Goal: Communication & Community: Answer question/provide support

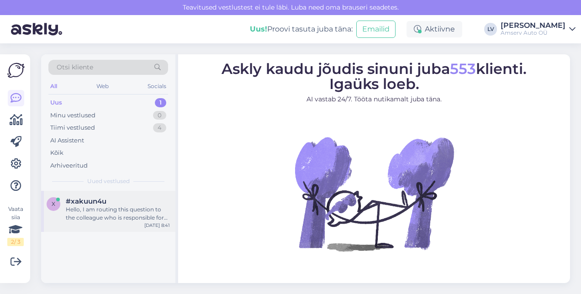
click at [100, 203] on span "#xakuun4u" at bounding box center [86, 201] width 41 height 8
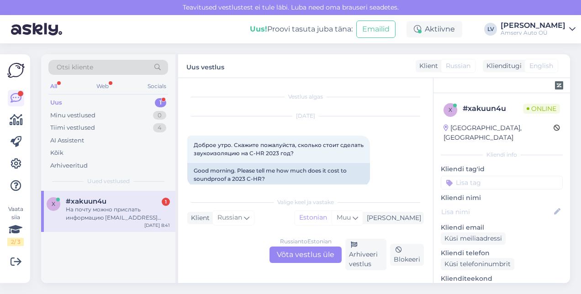
click at [305, 254] on div "Russian to Estonian Võta vestlus üle" at bounding box center [306, 255] width 72 height 16
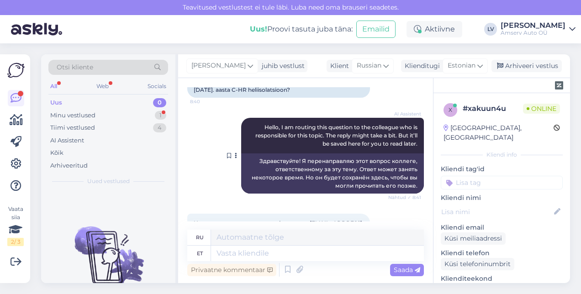
scroll to position [90, 0]
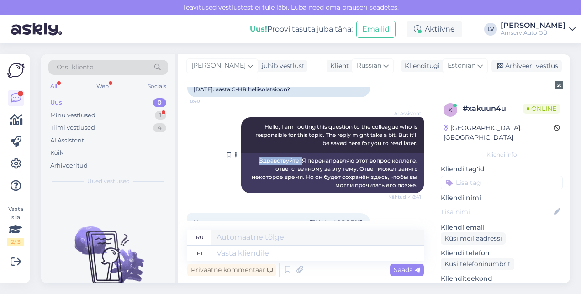
drag, startPoint x: 297, startPoint y: 160, endPoint x: 252, endPoint y: 163, distance: 44.9
click at [252, 163] on div "Здравствуйте! Я перенаправляю этот вопрос коллеге, ответственному за эту тему. …" at bounding box center [332, 173] width 183 height 40
drag, startPoint x: 252, startPoint y: 163, endPoint x: 260, endPoint y: 160, distance: 7.8
copy div "Здравствуйте!"
click at [485, 65] on div "Estonian" at bounding box center [465, 65] width 45 height 15
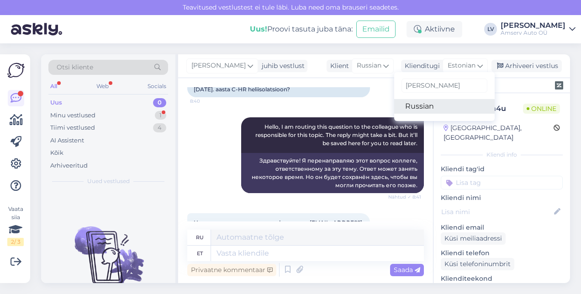
type input "[PERSON_NAME]"
click at [441, 103] on link "Russian" at bounding box center [444, 106] width 101 height 15
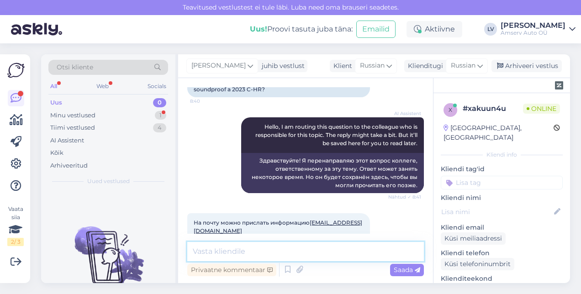
click at [284, 249] on textarea at bounding box center [305, 251] width 237 height 19
paste textarea "Здравствуйте!"
type textarea "Здравствуйте!"
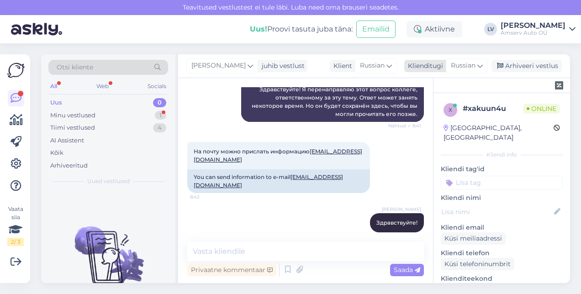
click at [471, 66] on span "Russian" at bounding box center [463, 66] width 25 height 10
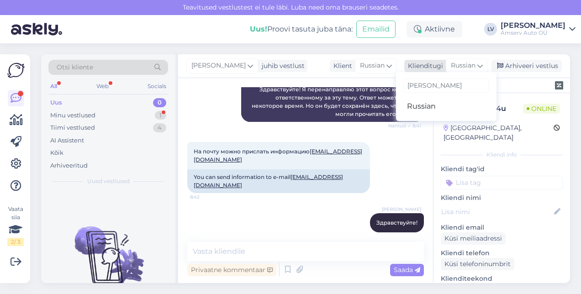
click at [479, 62] on icon at bounding box center [479, 66] width 5 height 10
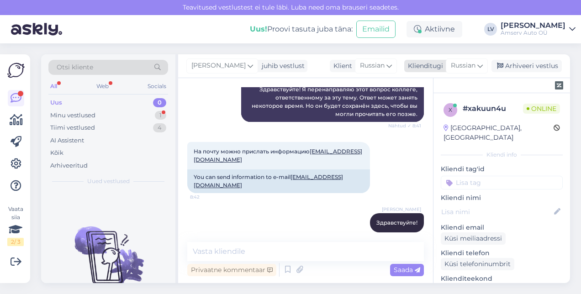
click at [479, 62] on icon at bounding box center [479, 66] width 5 height 10
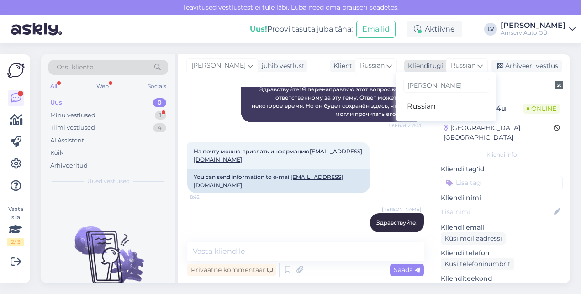
click at [482, 68] on icon at bounding box center [479, 66] width 5 height 10
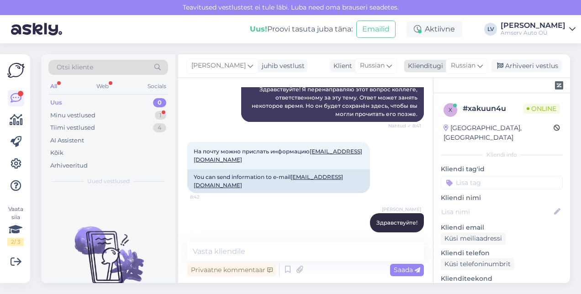
click at [482, 68] on icon at bounding box center [479, 66] width 5 height 10
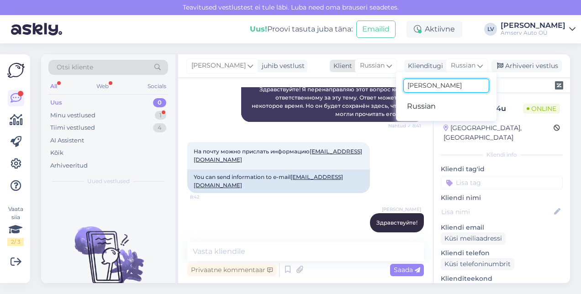
drag, startPoint x: 425, startPoint y: 87, endPoint x: 352, endPoint y: 67, distance: 75.8
click at [352, 67] on div "Klient Russian Klienditugi Russian [PERSON_NAME] Russian" at bounding box center [409, 66] width 158 height 12
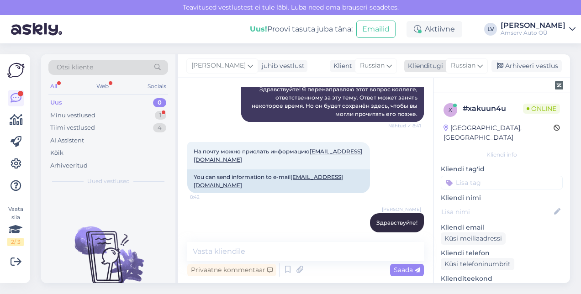
click at [476, 65] on span "Russian" at bounding box center [463, 66] width 25 height 10
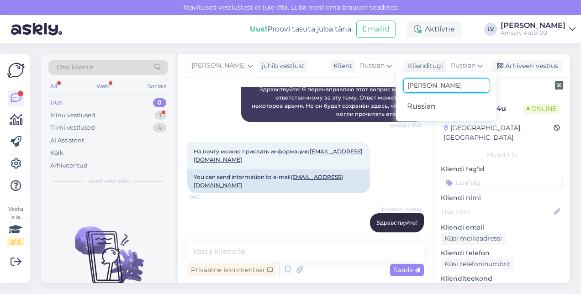
click at [453, 83] on input "[PERSON_NAME]" at bounding box center [446, 86] width 86 height 14
type input "r"
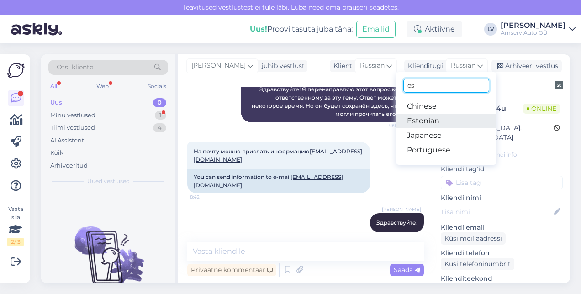
type input "es"
click at [428, 118] on link "Estonian" at bounding box center [446, 121] width 101 height 15
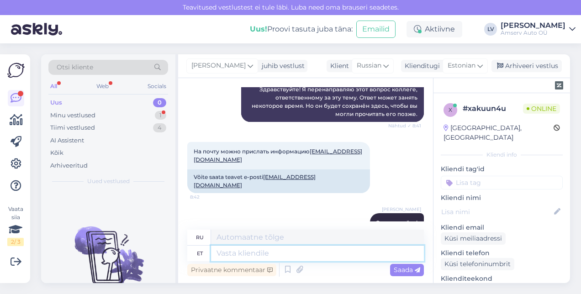
click at [257, 256] on textarea at bounding box center [317, 254] width 213 height 16
type textarea "Kirjutage p"
type textarea "Писать"
type textarea "Kirjutage palun sõi"
type textarea "Пожалуйста, напишите."
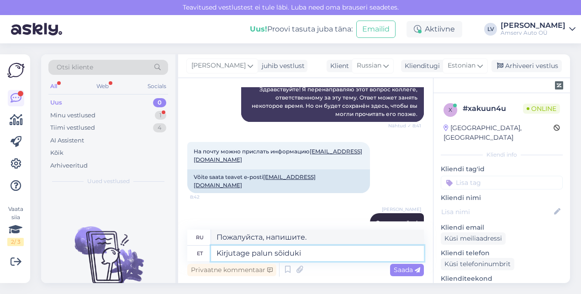
type textarea "Kirjutage palun sõiduki r"
type textarea "Пожалуйста, напишите название транспортного средства."
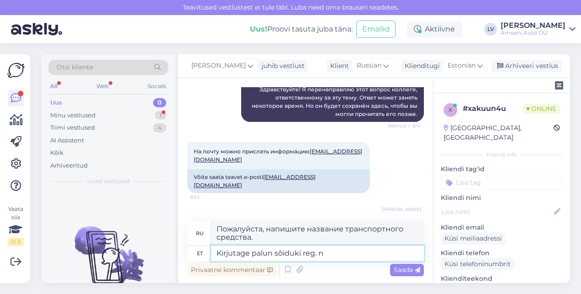
type textarea "Kirjutage palun sõiduki reg. nu"
type textarea "Пожалуйста, напишите регистрационный номер транспортного средства."
type textarea "Kirjutage palun sõiduki reg. number"
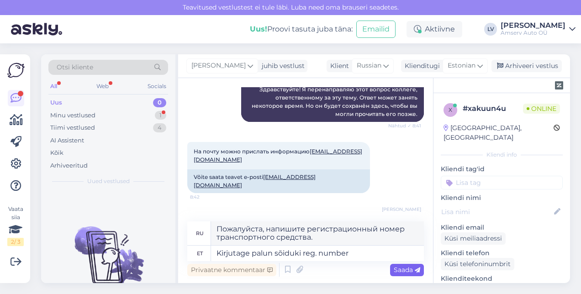
click at [409, 270] on span "Saada" at bounding box center [407, 270] width 27 height 8
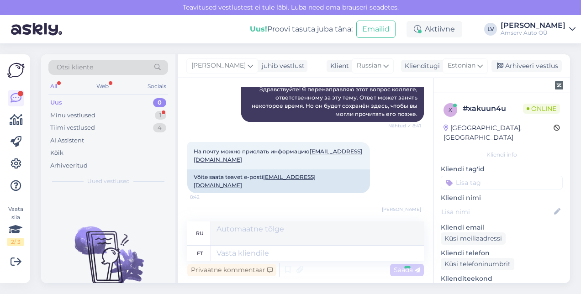
scroll to position [236, 0]
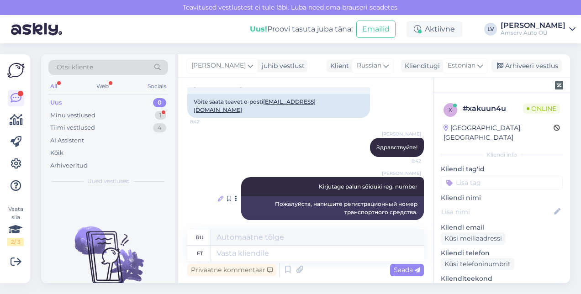
click at [218, 196] on icon at bounding box center [220, 198] width 5 height 5
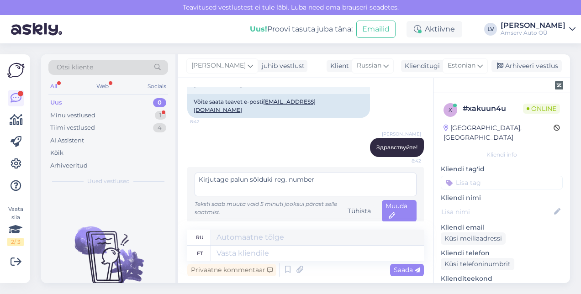
scroll to position [233, 0]
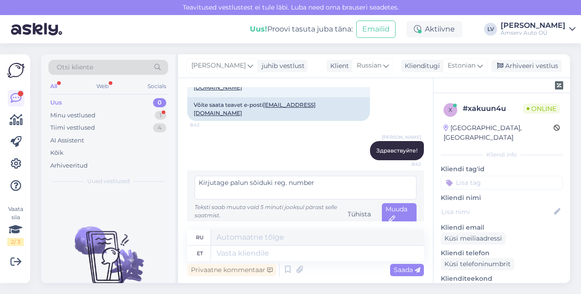
click at [270, 176] on textarea "Kirjutage palun sõiduki reg. number" at bounding box center [306, 188] width 222 height 24
click at [272, 176] on textarea "Kirjutage palun sõiduki reg. number" at bounding box center [306, 188] width 222 height 24
type textarea "Kirjutage palun auto reg. number"
click at [391, 205] on span "Muuda" at bounding box center [397, 214] width 22 height 18
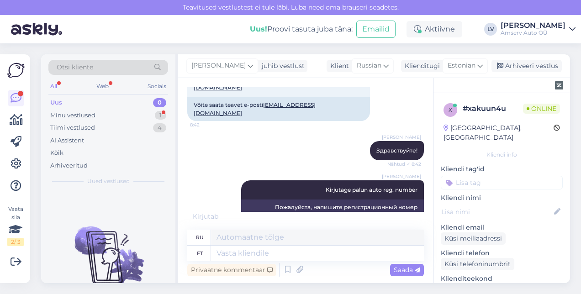
scroll to position [291, 0]
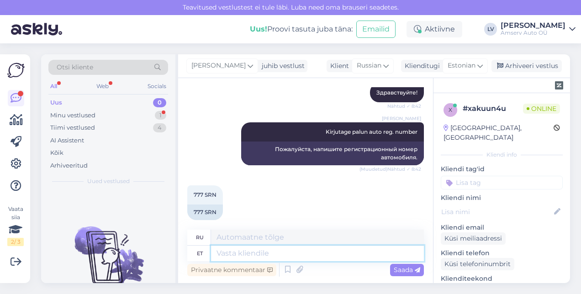
click at [290, 258] on textarea at bounding box center [317, 254] width 213 height 16
type textarea "Kas"
type textarea "Является"
type textarea "Kas Teile so"
type textarea "Ты"
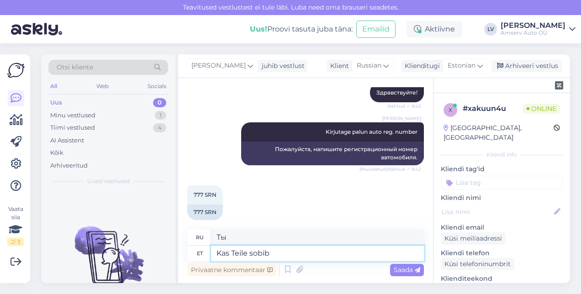
type textarea "Kas Teile sobib <"
type textarea "Подходит ли это вам?"
type textarea "Kas Teile sobib Järve h"
type textarea "Подходит ли вам Ярве?"
type textarea "Kas Teile sobib Järve hinnapakkumine?"
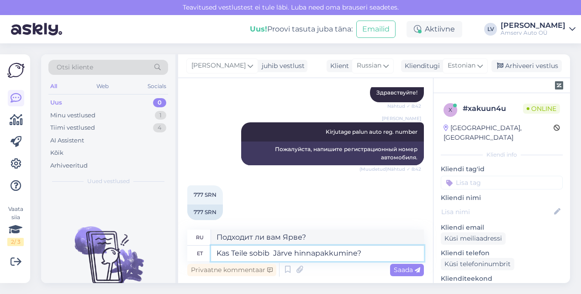
type textarea "Подходит ли вам ценовое предложение [PERSON_NAME]?"
type textarea "Kas Teile sobib Järve hinnapakkumine?"
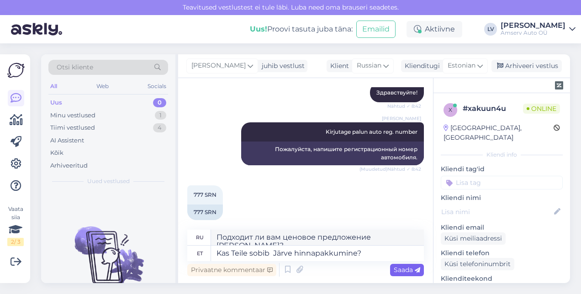
click at [402, 265] on div "Saada" at bounding box center [407, 270] width 34 height 12
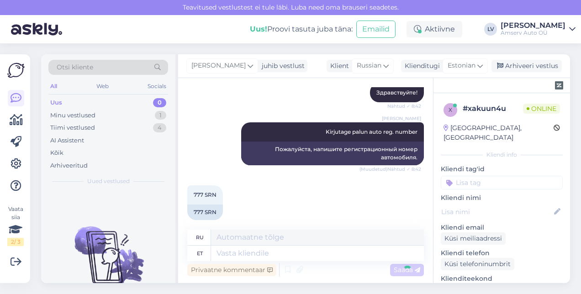
scroll to position [346, 0]
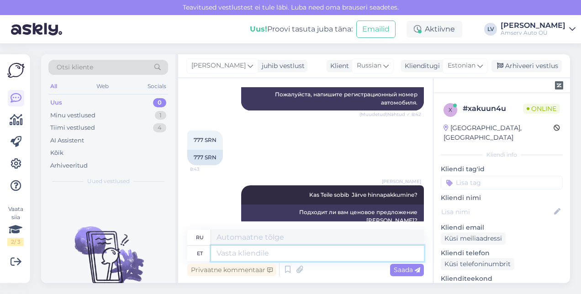
click at [357, 253] on textarea at bounding box center [317, 254] width 213 height 16
type textarea "või tei"
type textarea "или"
type textarea "või teise li"
type textarea "или другой"
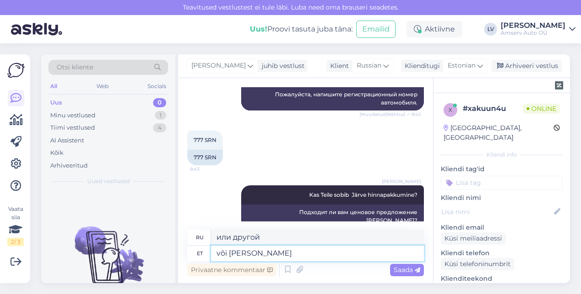
type textarea "või [PERSON_NAME] o"
type textarea "или другой город"
type textarea "või teise [PERSON_NAME]?"
type textarea "или другого города?"
type textarea "või teise [PERSON_NAME]?"
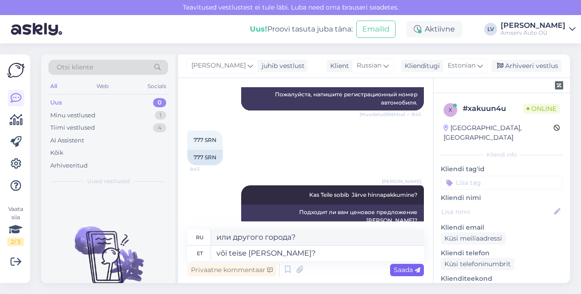
click at [398, 271] on span "Saada" at bounding box center [407, 270] width 27 height 8
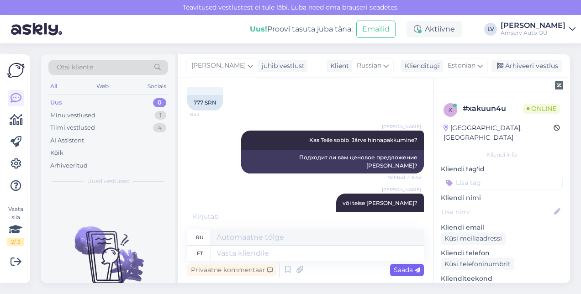
scroll to position [456, 0]
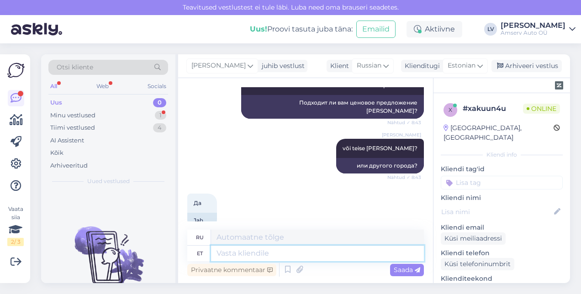
click at [322, 256] on textarea at bounding box center [317, 254] width 213 height 16
type textarea "Suur"
type textarea "Большой"
type textarea "Suur tä"
type textarea "Большая буква Т"
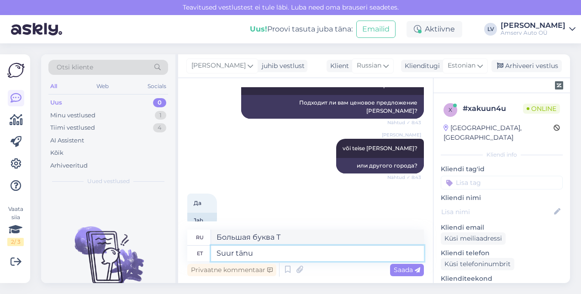
type textarea "Suur tänu i"
type textarea "Большое спасибо."
type textarea "Suur tänu info ee"
type textarea "Большое спасибо за информацию."
type textarea "Suur tänu info eest, e"
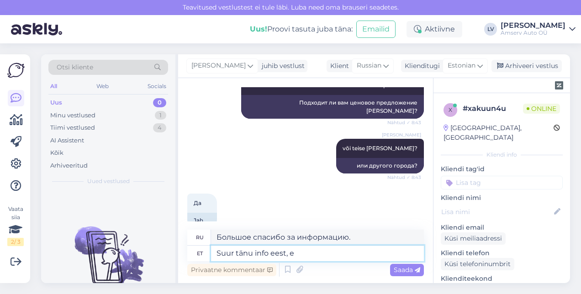
type textarea "Большое спасибо за информацию,"
type textarea "Suur tänu info eest, edastame in"
type textarea "Большое спасибо за информацию, мы ее передадим."
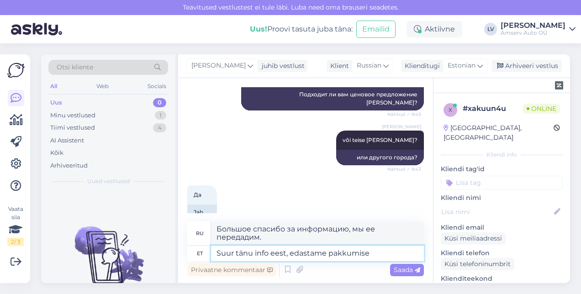
type textarea "Suur tänu info eest, edastame pakkumise"
type textarea "Большое спасибо за информацию, мы перешлем предложение."
type textarea "Suur tänu info eest, edastame pakkumise e-postile"
type textarea "Большое спасибо за информацию, мы вышлем предложение на Вашу электронную почту."
type textarea "Suur tänu info eest, edastame pakkumise e-postile"
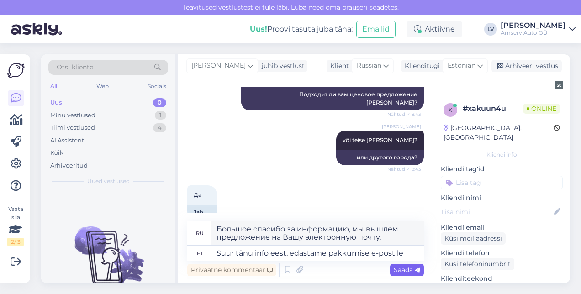
click at [400, 275] on div "Saada" at bounding box center [407, 270] width 34 height 12
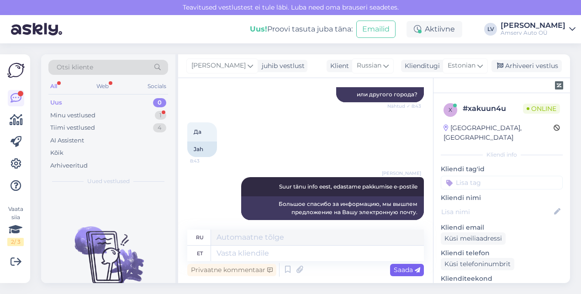
scroll to position [573, 0]
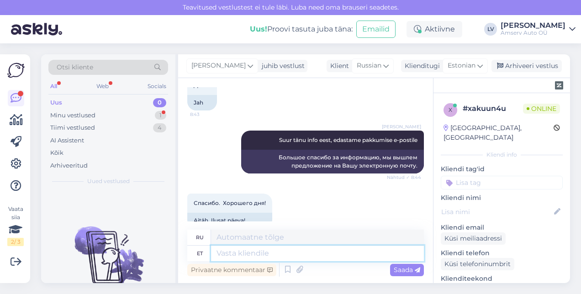
click at [362, 254] on textarea at bounding box center [317, 254] width 213 height 16
type textarea "Aitäh t"
type textarea "Спасибо"
type textarea "Aitäh teile ja"
type textarea "Спасибо."
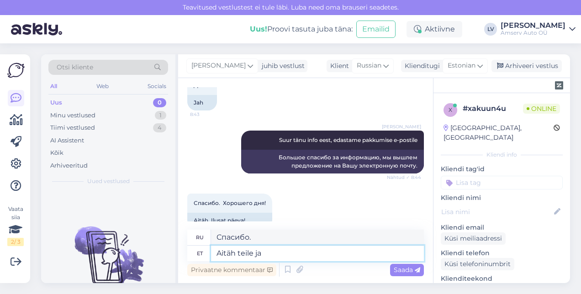
type textarea "Aitäh teile ja i"
type textarea "[DEMOGRAPHIC_DATA] и"
type textarea "Aitäh teile ja ilusat päe"
type textarea "Спасибо и хорошего вам дня."
type textarea "Aitäh teile ja ilusat päeva jätku :)"
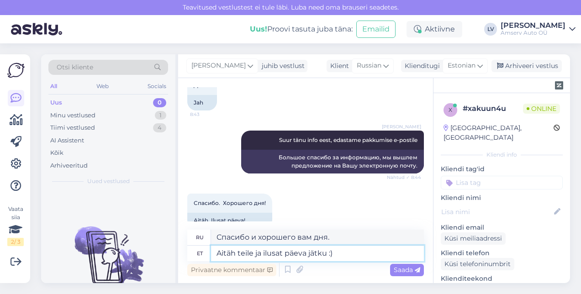
type textarea "Спасибо и хорошего вам дня :)"
type textarea "Aitäh teile ja ilusat päeva jätku :)"
click at [409, 270] on span "Saada" at bounding box center [407, 270] width 27 height 8
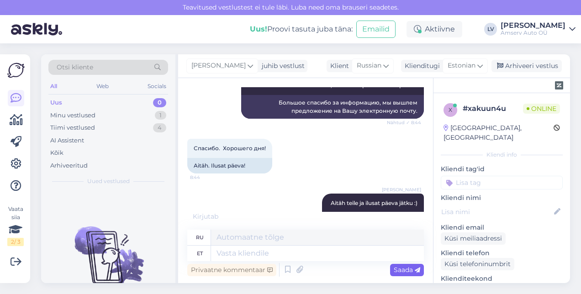
scroll to position [683, 0]
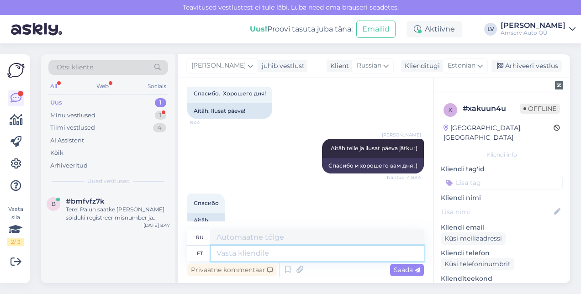
click at [227, 256] on textarea at bounding box center [317, 254] width 213 height 16
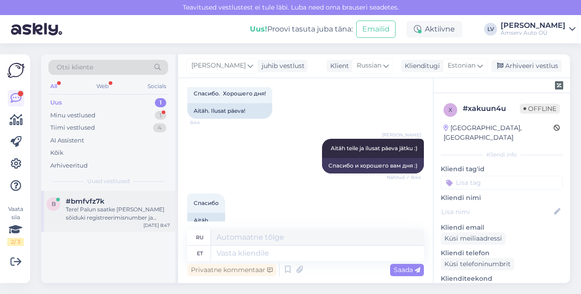
click at [120, 222] on div "b #bmfvfz7k Tere! Palun saatke [PERSON_NAME] sõiduki registreerimisnumber ja so…" at bounding box center [108, 211] width 134 height 41
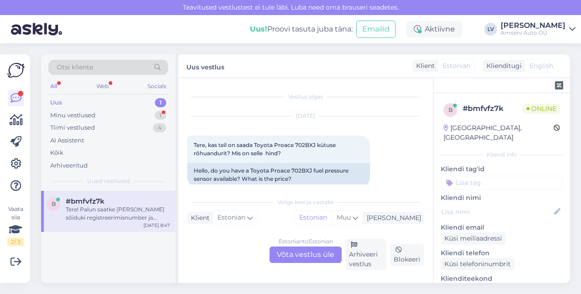
scroll to position [101, 0]
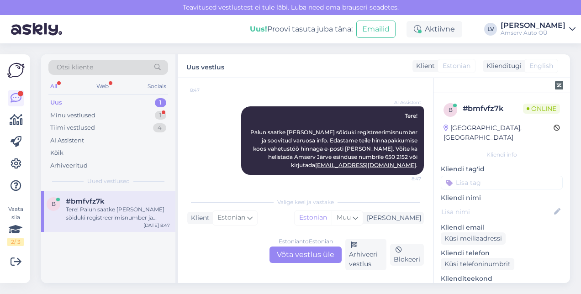
click at [286, 254] on div "Estonian to Estonian Võta vestlus üle" at bounding box center [306, 255] width 72 height 16
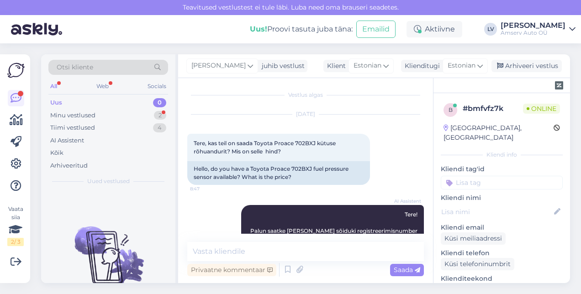
scroll to position [51, 0]
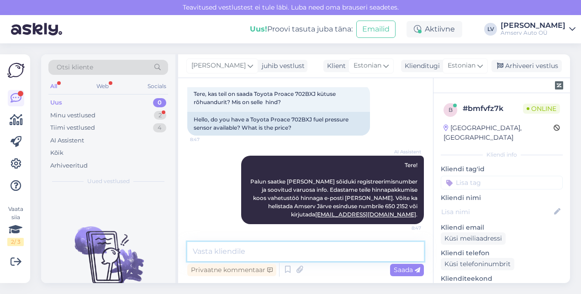
click at [269, 250] on textarea at bounding box center [305, 251] width 237 height 19
type textarea "Tere"
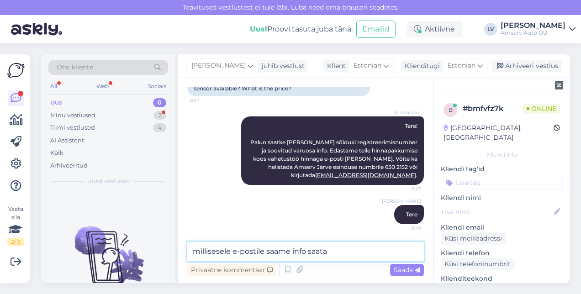
type textarea "millisesele e-postile saame info saata?"
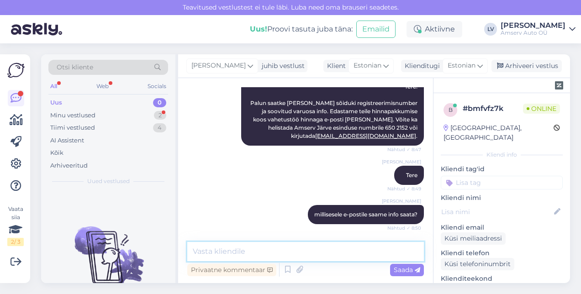
scroll to position [169, 0]
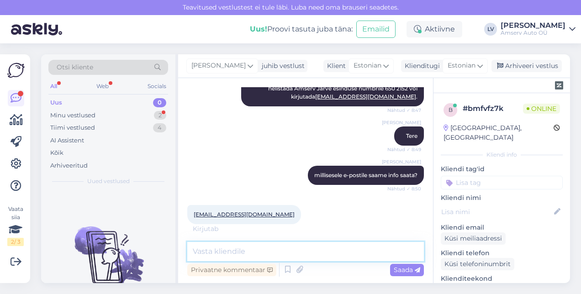
click at [291, 254] on textarea at bounding box center [305, 251] width 237 height 19
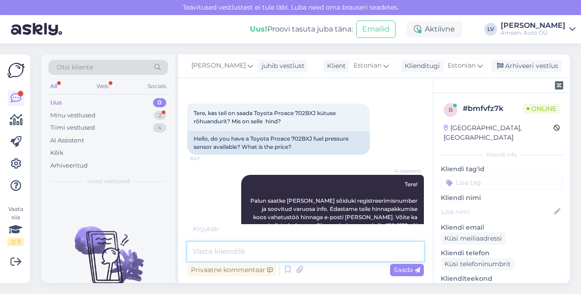
scroll to position [179, 0]
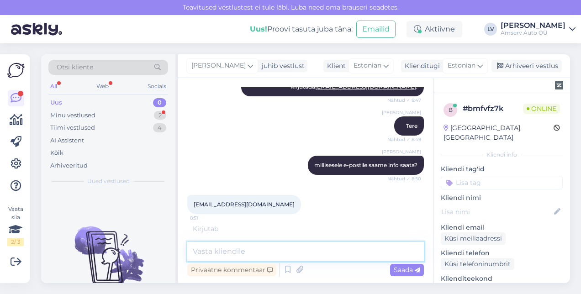
click at [287, 242] on textarea at bounding box center [305, 251] width 237 height 19
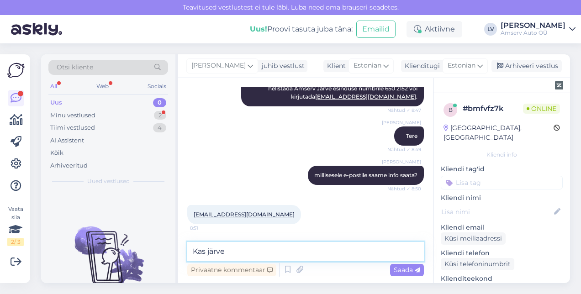
drag, startPoint x: 237, startPoint y: 249, endPoint x: 207, endPoint y: 253, distance: 30.4
click at [207, 253] on textarea "Kas järve" at bounding box center [305, 251] width 237 height 19
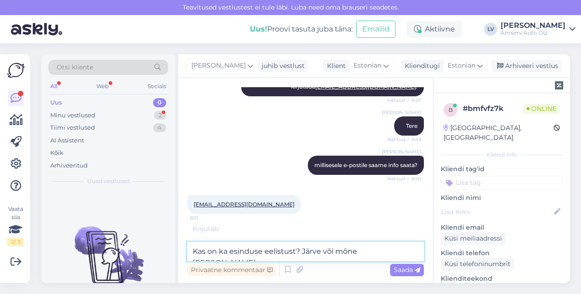
type textarea "Kas on ka esinduse eelistust? Järve või mõne [PERSON_NAME]?"
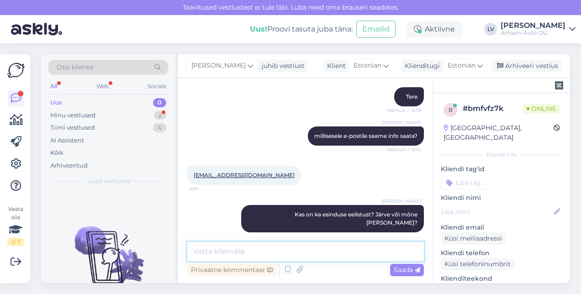
scroll to position [248, 0]
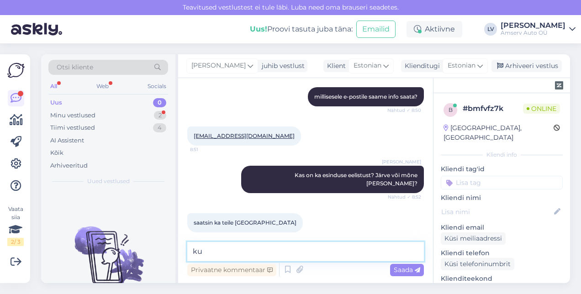
type textarea "k"
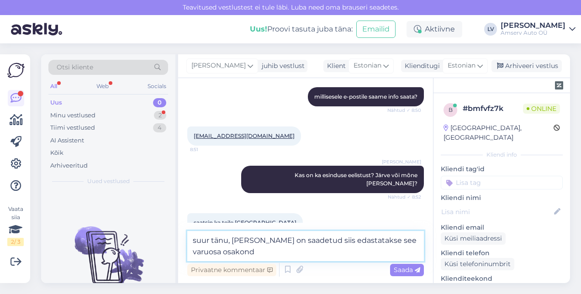
type textarea "suur tänu, [PERSON_NAME] on saadetud siis edastatakse see varuosa osakonda"
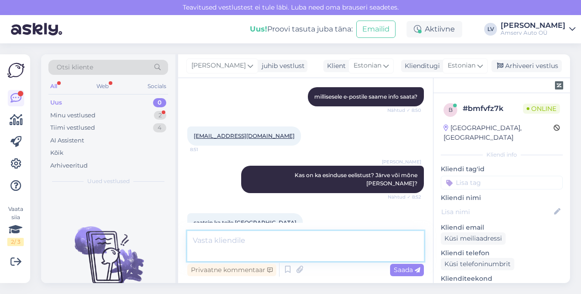
scroll to position [295, 0]
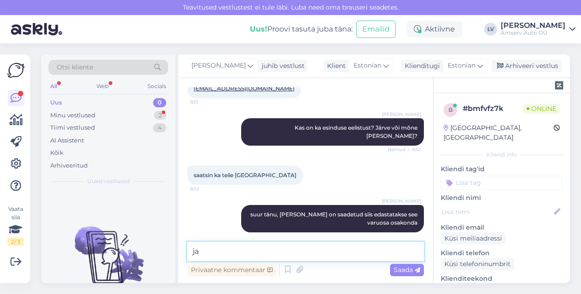
type textarea "j"
type textarea "Teile saadetakse hinnapakkumine"
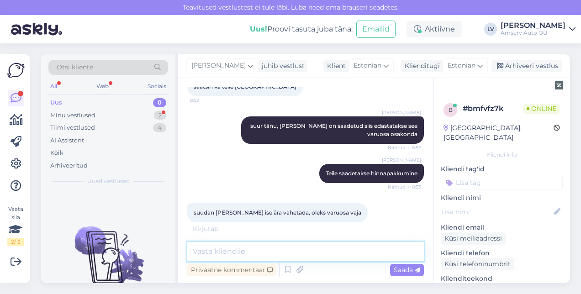
scroll to position [413, 0]
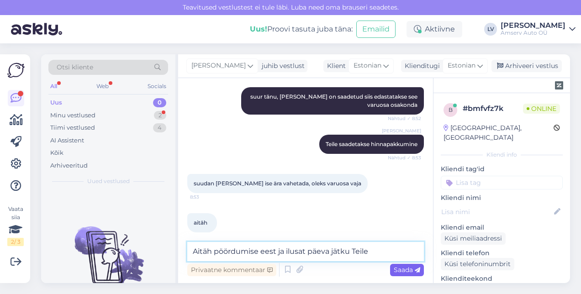
type textarea "Aitäh pöördumise eest ja ilusat päeva jätku Teile"
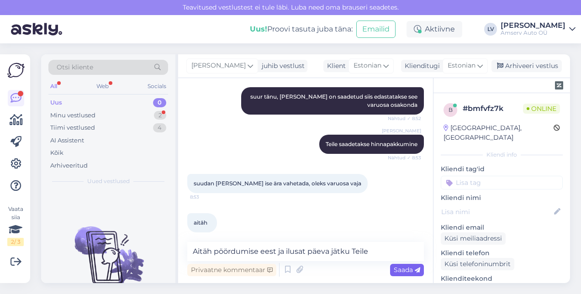
click at [409, 273] on span "Saada" at bounding box center [407, 270] width 27 height 8
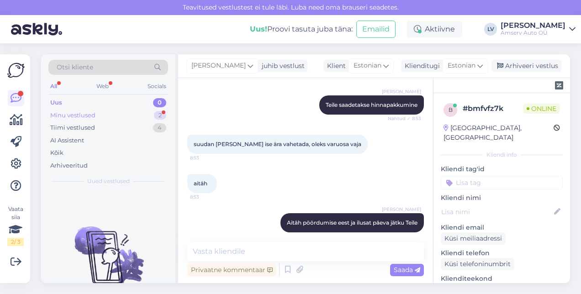
click at [129, 113] on div "Minu vestlused 2" at bounding box center [108, 115] width 120 height 13
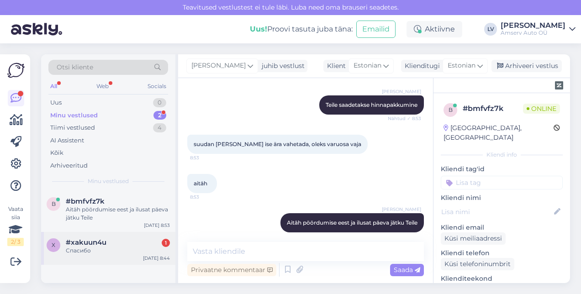
click at [79, 249] on div "Спасибо" at bounding box center [118, 251] width 104 height 8
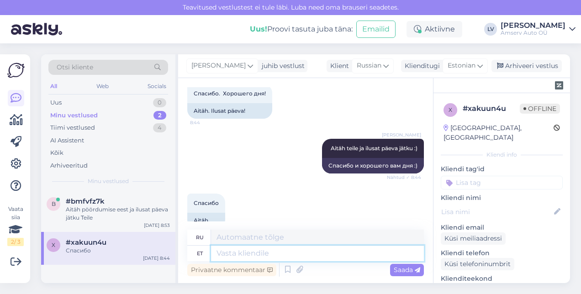
click at [235, 249] on textarea at bounding box center [317, 254] width 213 height 16
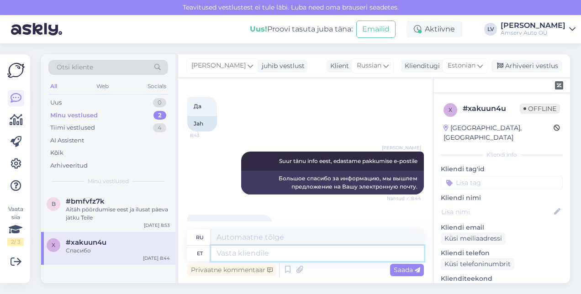
scroll to position [455, 0]
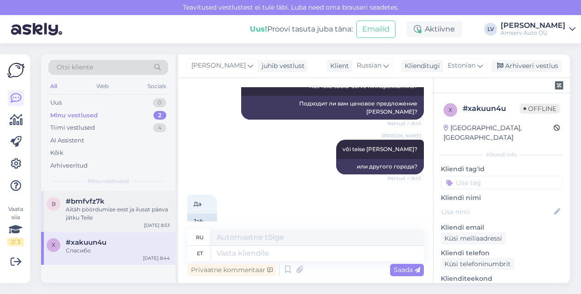
click at [130, 217] on div "Aitäh pöördumise eest ja ilusat päeva jätku Teile" at bounding box center [118, 214] width 104 height 16
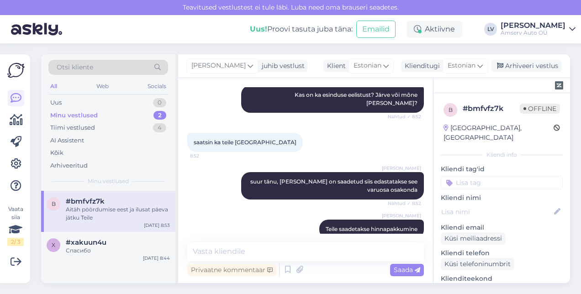
scroll to position [270, 0]
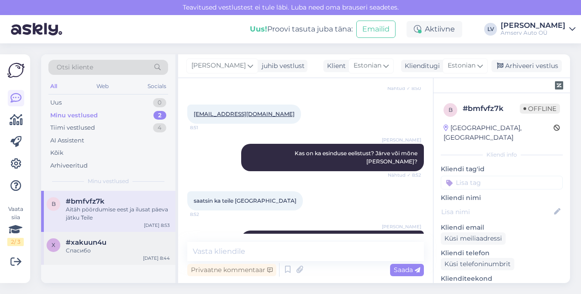
click at [94, 255] on div "x #xakuun4u Спасибо [DATE] 8:44" at bounding box center [108, 248] width 134 height 33
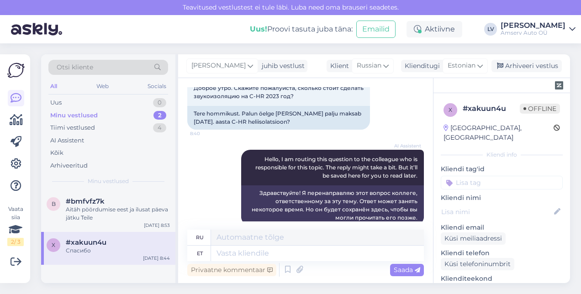
scroll to position [0, 0]
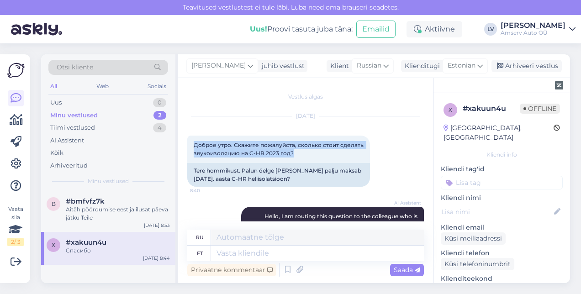
drag, startPoint x: 296, startPoint y: 156, endPoint x: 186, endPoint y: 143, distance: 110.9
click at [186, 143] on div "Vestlus algas [DATE] Доброе утро. Скажите пожалуйста, сколько стоит сделать зву…" at bounding box center [305, 180] width 255 height 205
drag, startPoint x: 186, startPoint y: 143, endPoint x: 207, endPoint y: 143, distance: 20.6
copy span "Доброе утро. Скажите пожалуйста, сколько стоит сделать звукоизоляцию на C-HR 20…"
click at [270, 159] on div "Доброе утро. Скажите пожалуйста, сколько стоит сделать звукоизоляцию на C-HR 20…" at bounding box center [278, 149] width 183 height 27
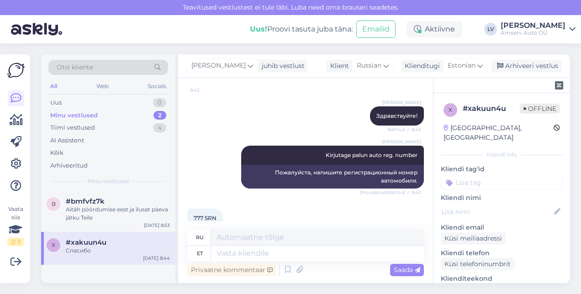
scroll to position [366, 0]
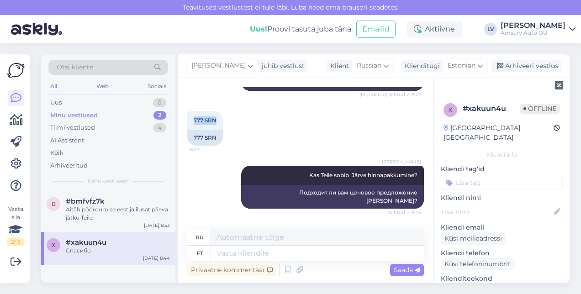
drag, startPoint x: 208, startPoint y: 115, endPoint x: 184, endPoint y: 113, distance: 23.8
click at [184, 113] on div "Vestlus algas [DATE] Доброе утро. Скажите пожалуйста, сколько стоит сделать зву…" at bounding box center [305, 180] width 255 height 205
drag, startPoint x: 184, startPoint y: 113, endPoint x: 213, endPoint y: 111, distance: 29.3
copy span "777 SRN"
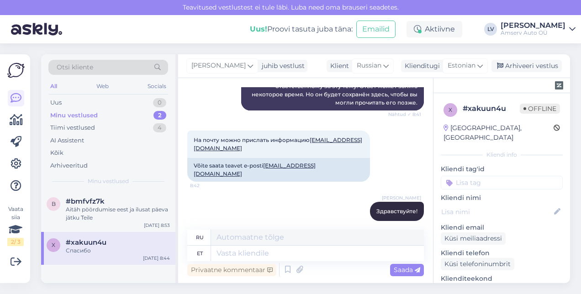
scroll to position [183, 0]
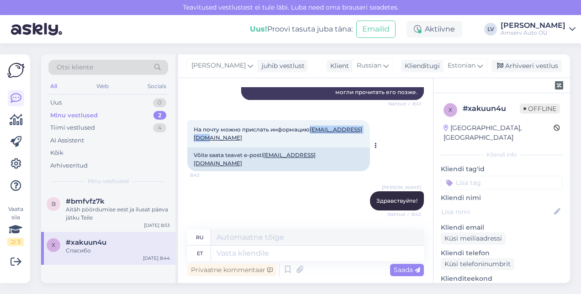
drag, startPoint x: 262, startPoint y: 138, endPoint x: 190, endPoint y: 138, distance: 72.2
click at [190, 138] on div "На почту можно прислать информацию [EMAIL_ADDRESS][DOMAIN_NAME] 8:42" at bounding box center [278, 133] width 183 height 27
drag, startPoint x: 190, startPoint y: 138, endPoint x: 197, endPoint y: 138, distance: 7.3
copy link "[EMAIL_ADDRESS][DOMAIN_NAME]"
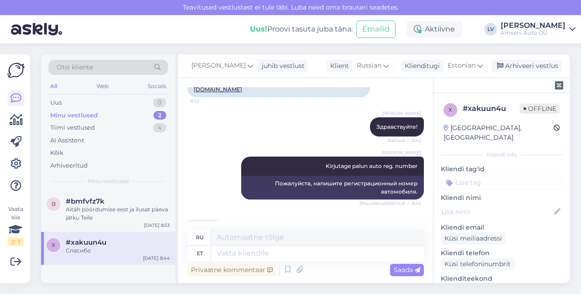
scroll to position [320, 0]
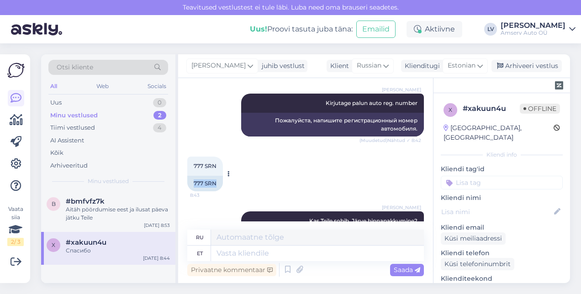
drag, startPoint x: 217, startPoint y: 178, endPoint x: 191, endPoint y: 177, distance: 25.6
click at [191, 177] on div "777 SRN" at bounding box center [205, 184] width 36 height 16
drag, startPoint x: 191, startPoint y: 177, endPoint x: 205, endPoint y: 175, distance: 13.9
copy div "777 SRN"
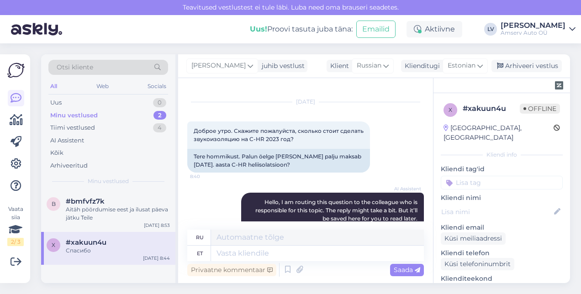
scroll to position [0, 0]
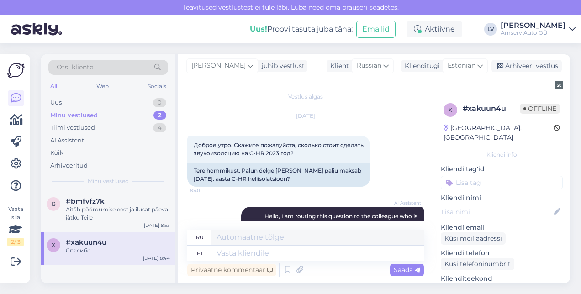
click at [502, 176] on input at bounding box center [502, 183] width 122 height 14
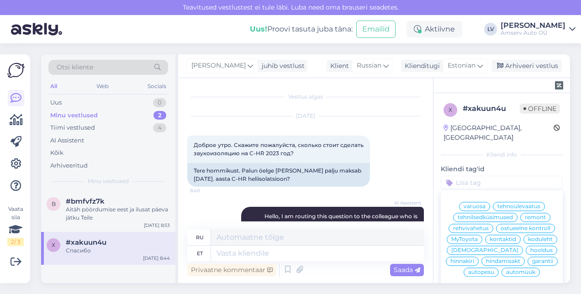
click at [526, 215] on span "remont" at bounding box center [535, 217] width 21 height 5
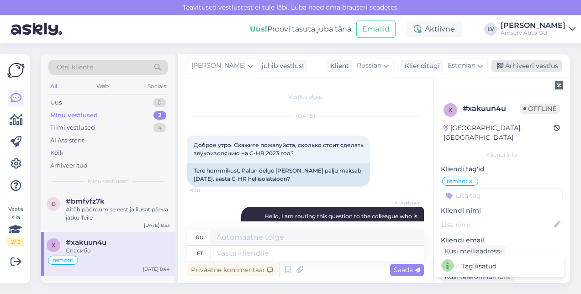
click at [519, 64] on div "Arhiveeri vestlus" at bounding box center [527, 66] width 70 height 12
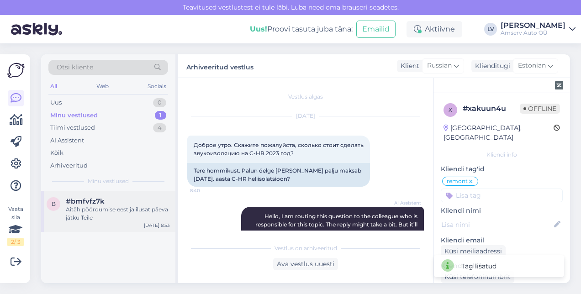
click at [122, 220] on div "Aitäh pöördumise eest ja ilusat päeva jätku Teile" at bounding box center [118, 214] width 104 height 16
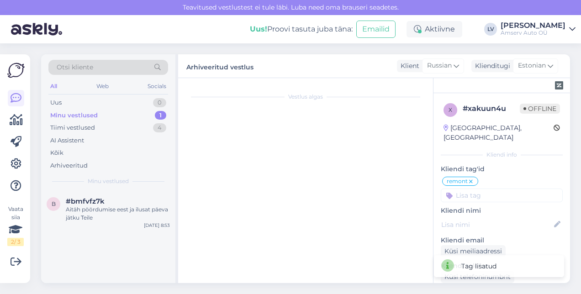
scroll to position [452, 0]
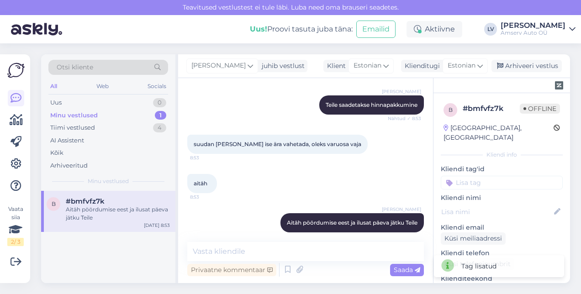
click at [480, 176] on input at bounding box center [502, 183] width 122 height 14
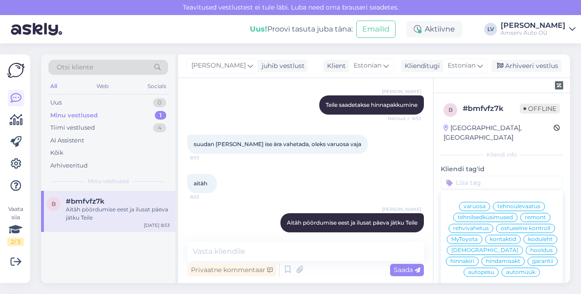
click at [537, 215] on span "remont" at bounding box center [535, 217] width 21 height 5
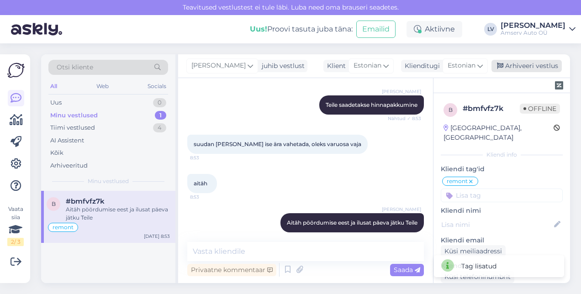
click at [551, 65] on div "Arhiveeri vestlus" at bounding box center [527, 66] width 70 height 12
